Goal: Task Accomplishment & Management: Complete application form

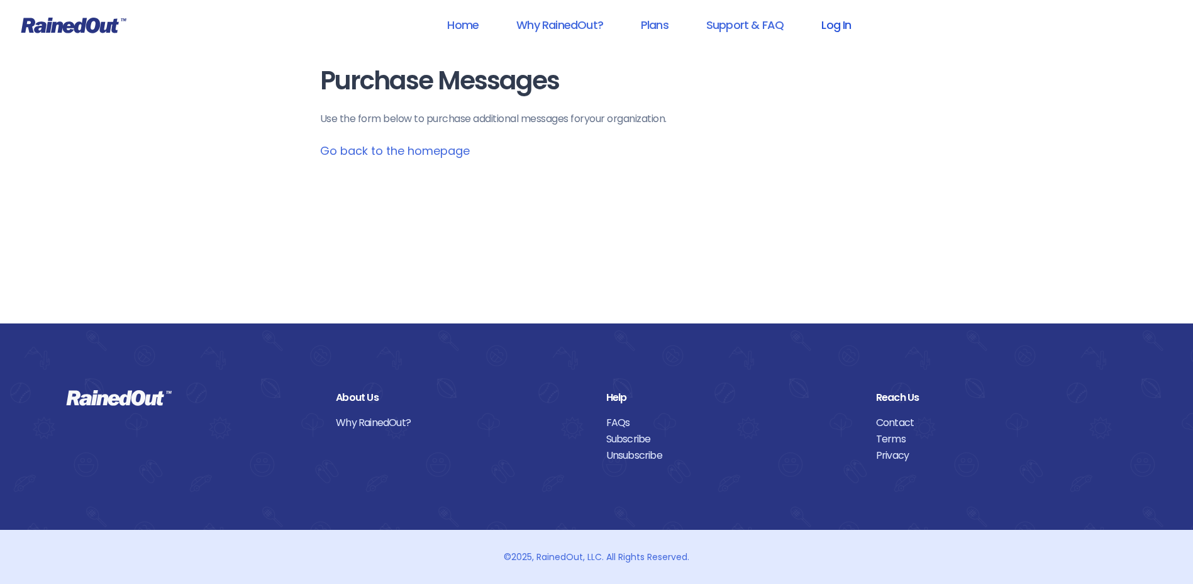
click at [833, 29] on link "Log In" at bounding box center [836, 25] width 62 height 28
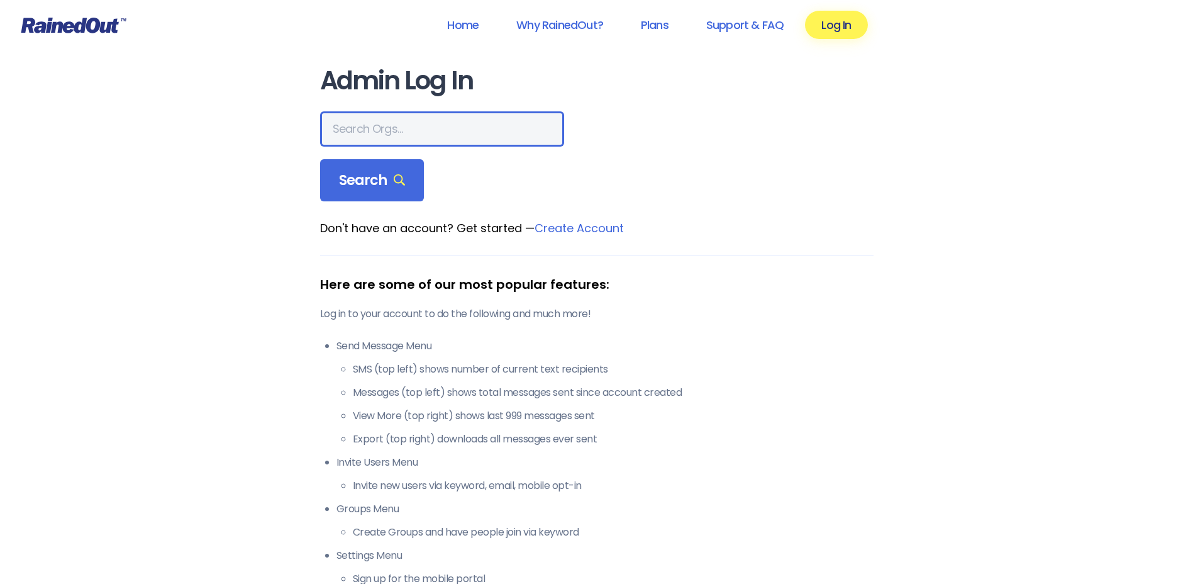
click at [385, 135] on input "text" at bounding box center [442, 128] width 244 height 35
type input "[PERSON_NAME]"
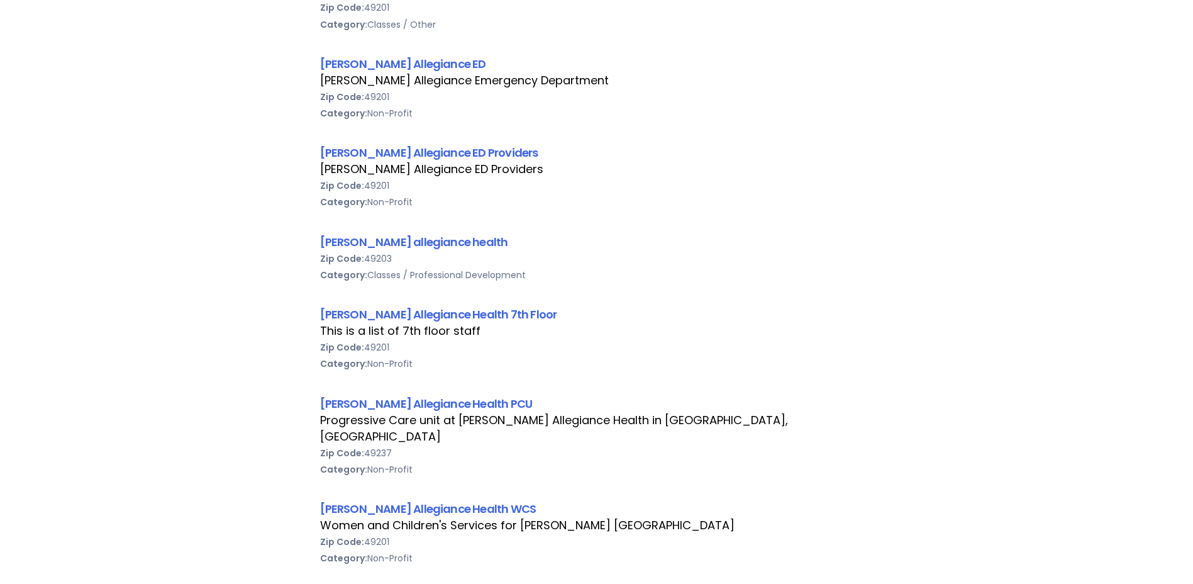
scroll to position [503, 0]
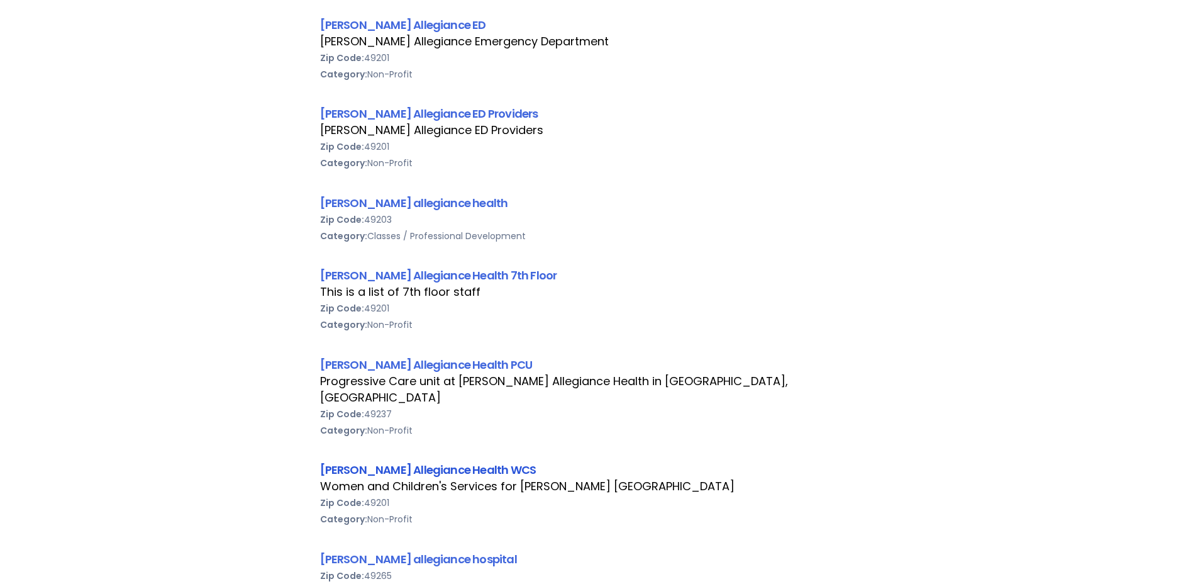
click at [409, 462] on link "[PERSON_NAME] Allegiance Health WCS" at bounding box center [428, 470] width 216 height 16
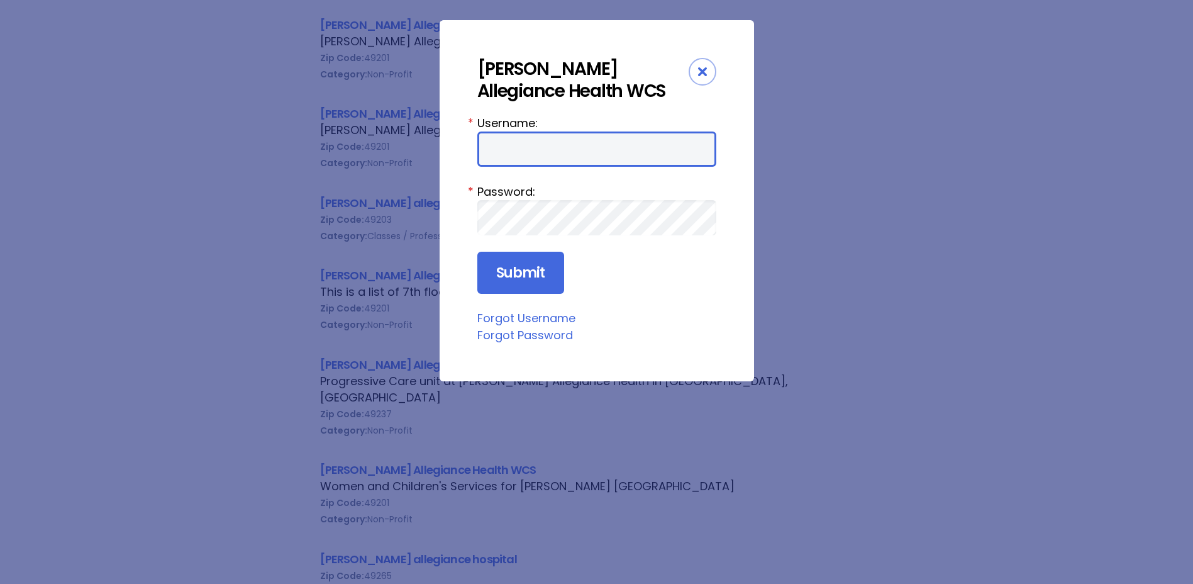
click at [542, 159] on input "Username:" at bounding box center [596, 148] width 239 height 35
type input "choffman"
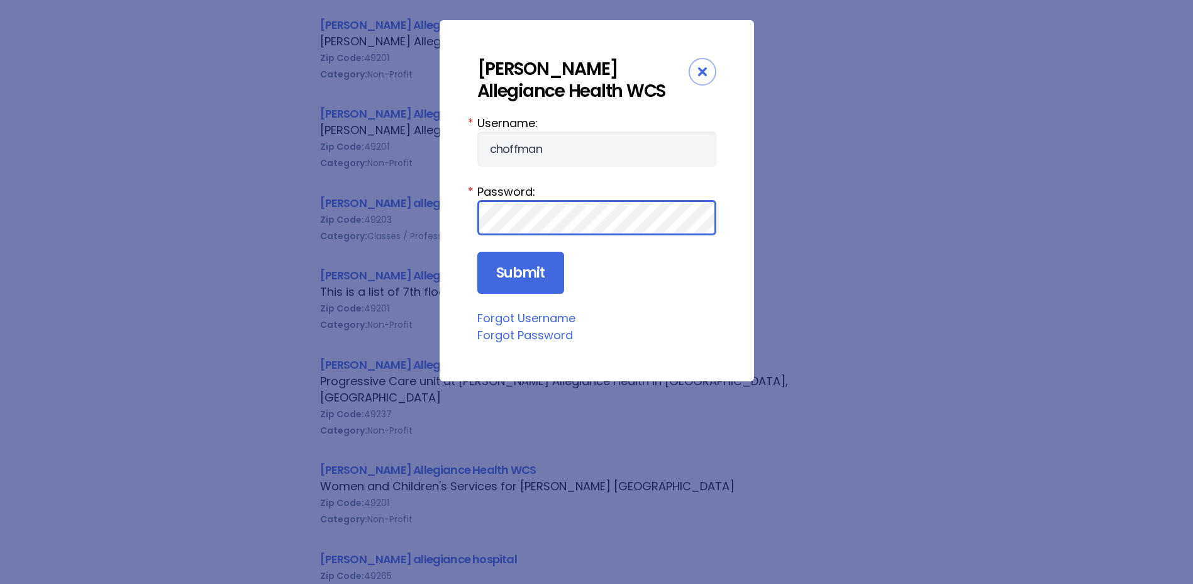
click at [477, 252] on input "Submit" at bounding box center [520, 273] width 87 height 43
